Goal: Information Seeking & Learning: Learn about a topic

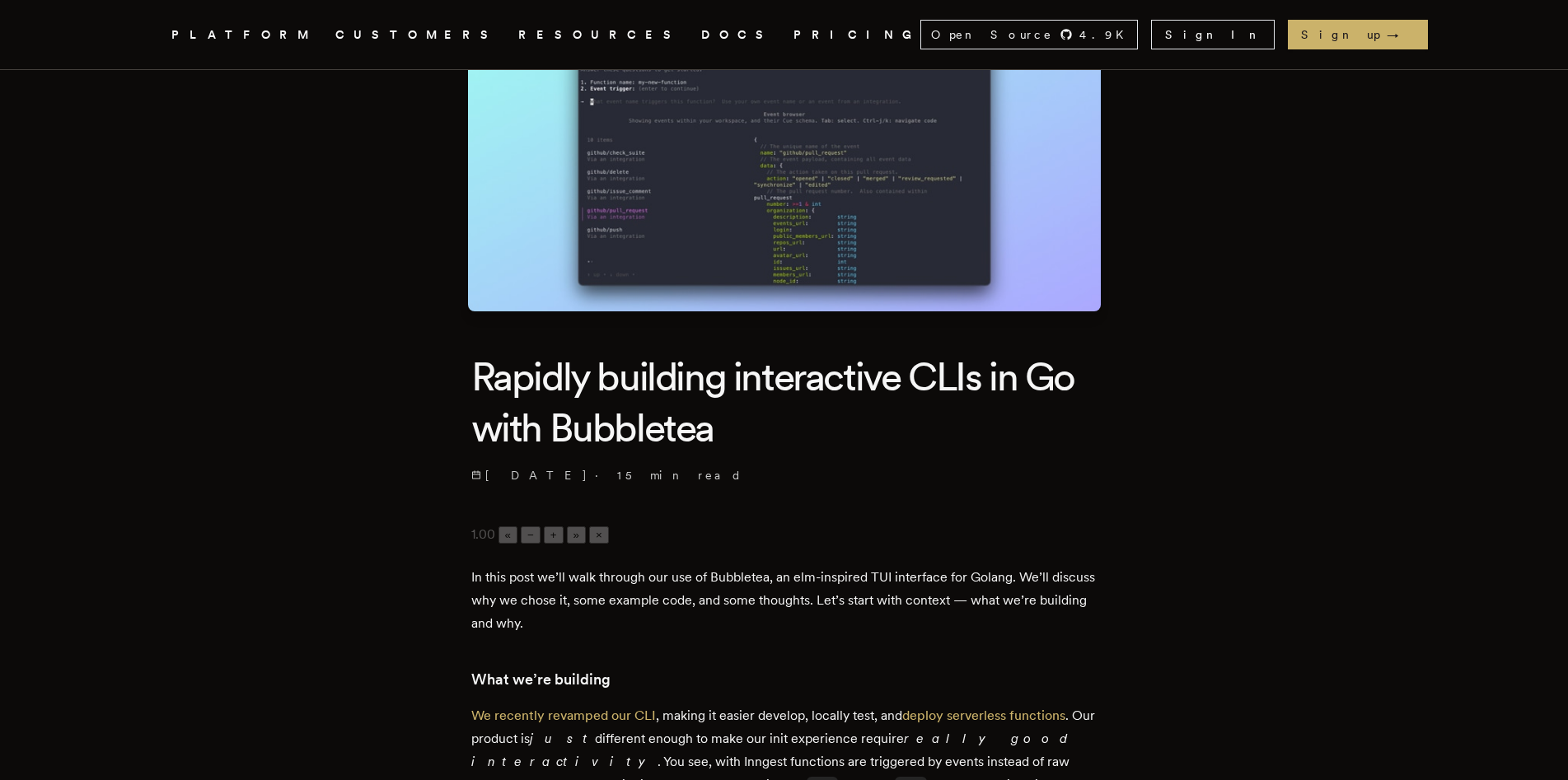
scroll to position [164, 0]
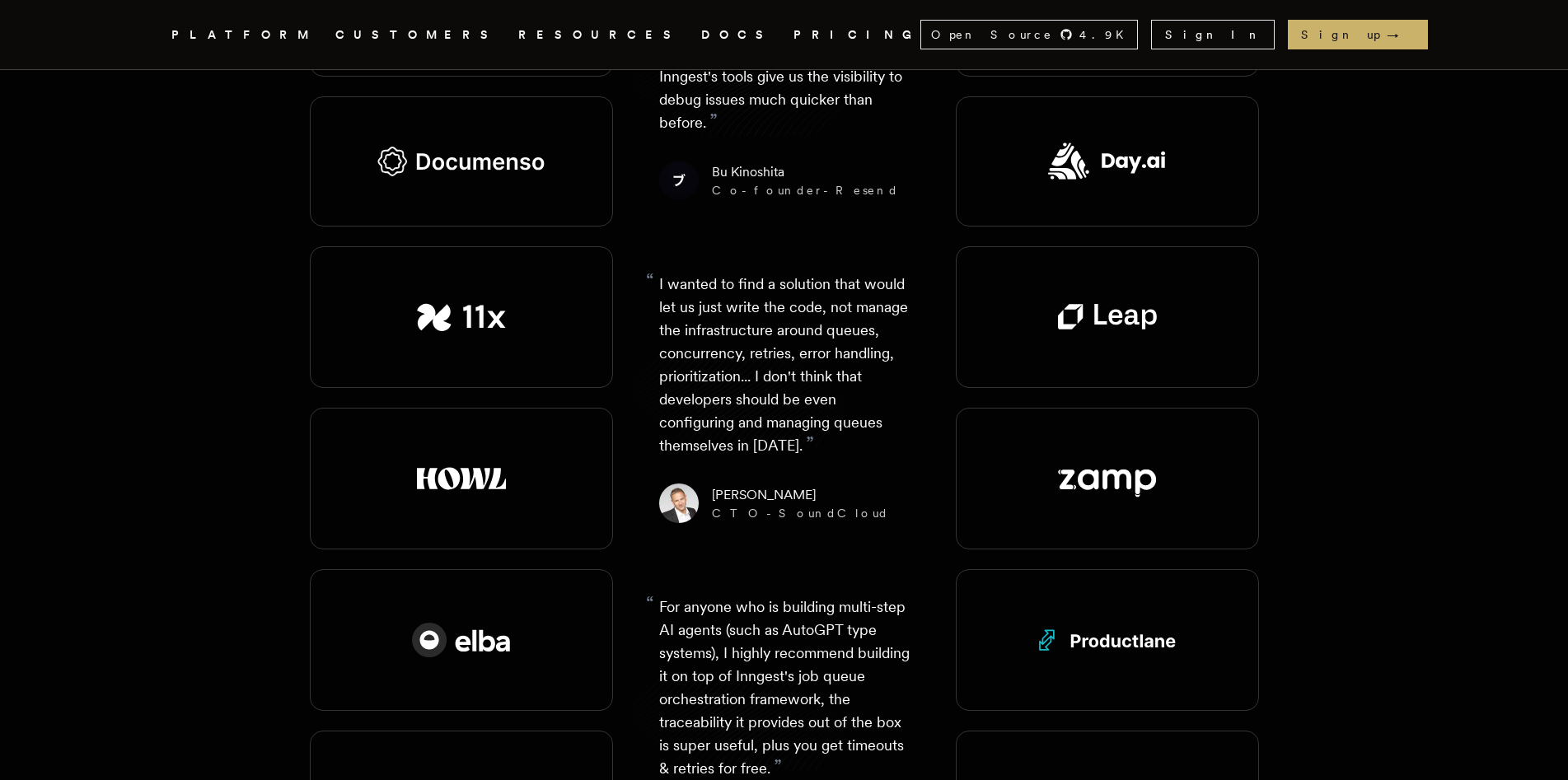
scroll to position [2430, 0]
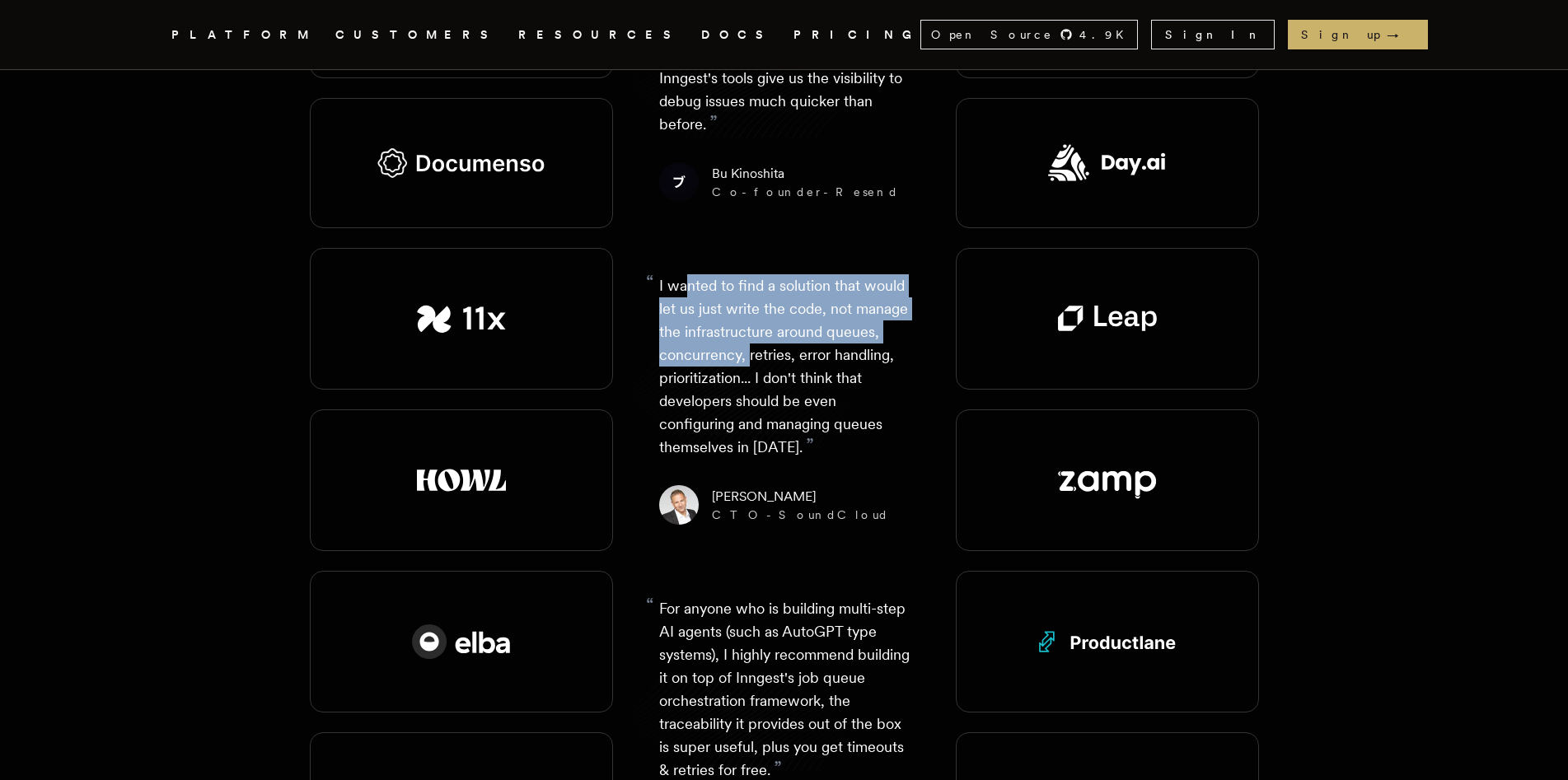
drag, startPoint x: 687, startPoint y: 227, endPoint x: 747, endPoint y: 295, distance: 90.7
click at [747, 295] on p "“ I wanted to find a solution that would let us just write the code, not manage…" at bounding box center [784, 366] width 251 height 184
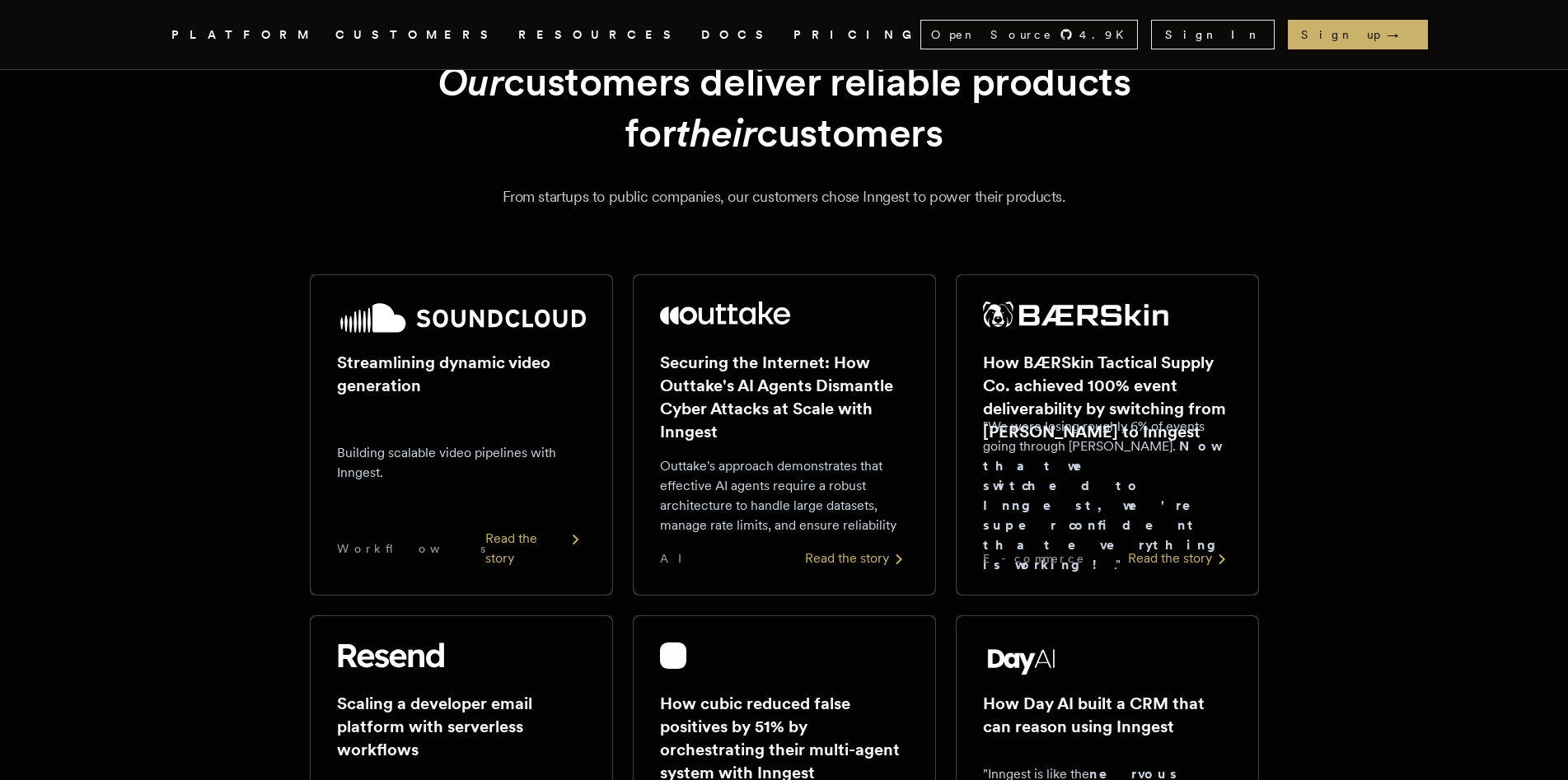
scroll to position [0, 0]
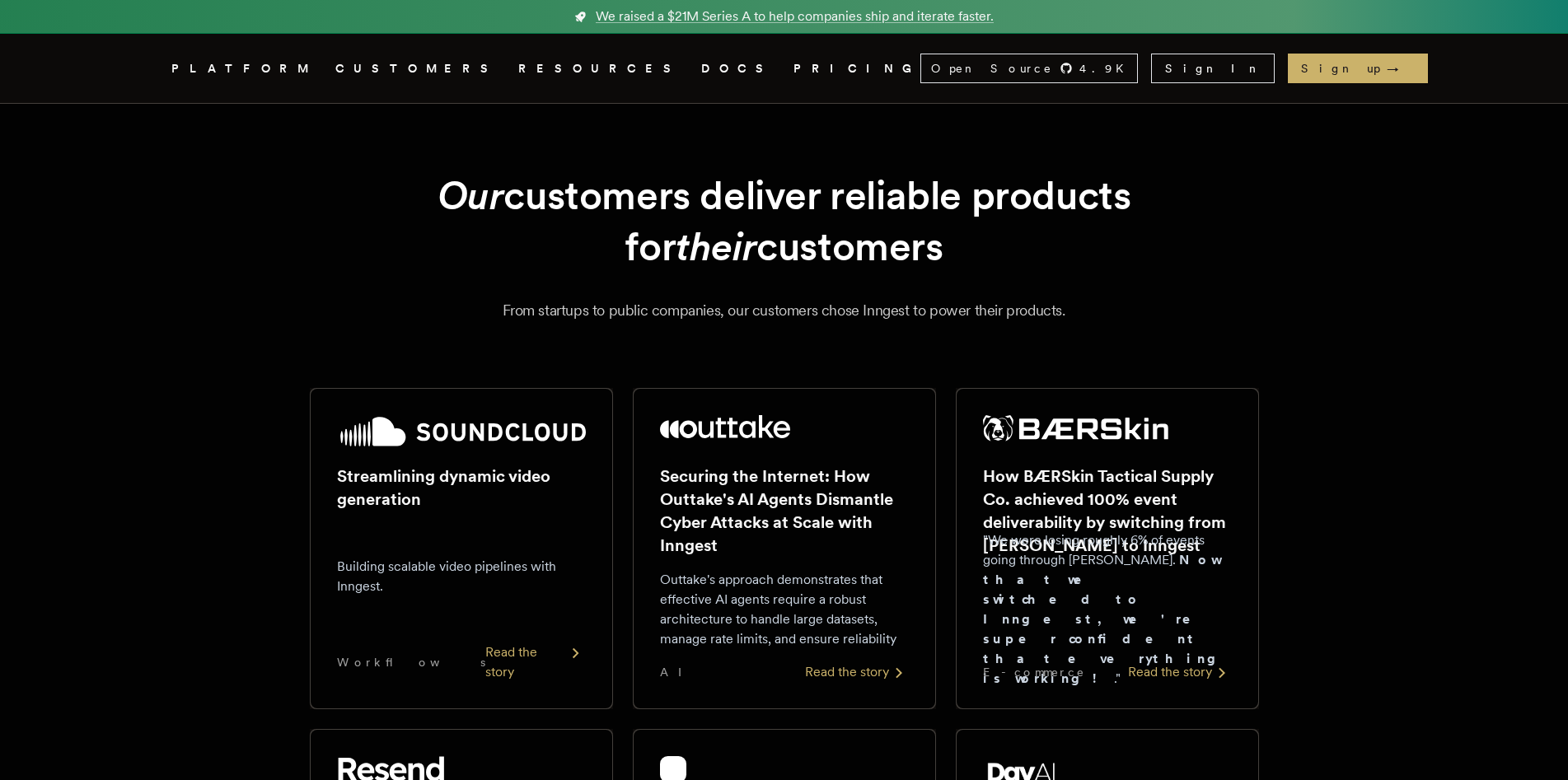
click at [793, 62] on link "PRICING" at bounding box center [856, 68] width 127 height 21
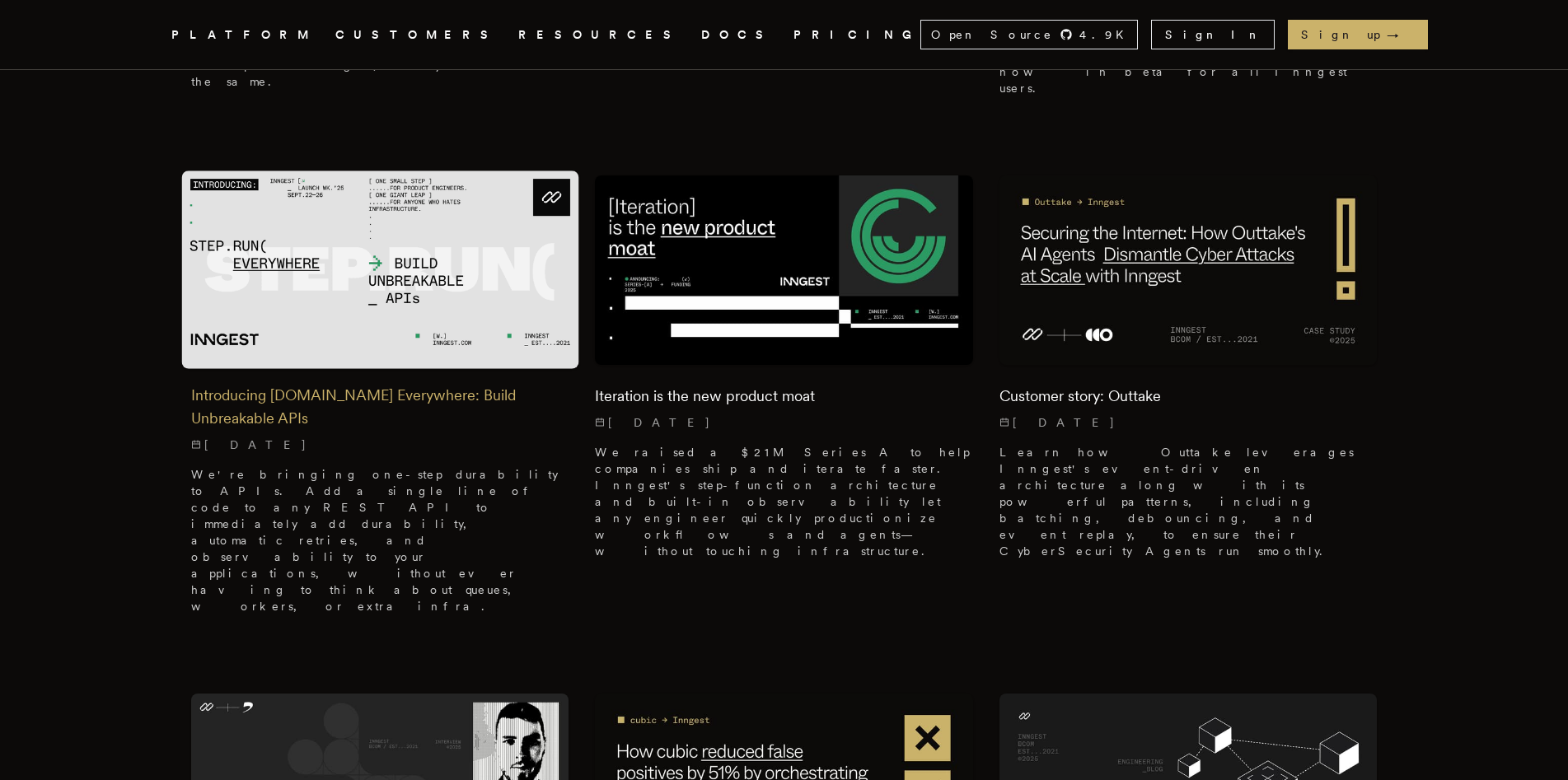
scroll to position [1229, 0]
